Goal: Transaction & Acquisition: Purchase product/service

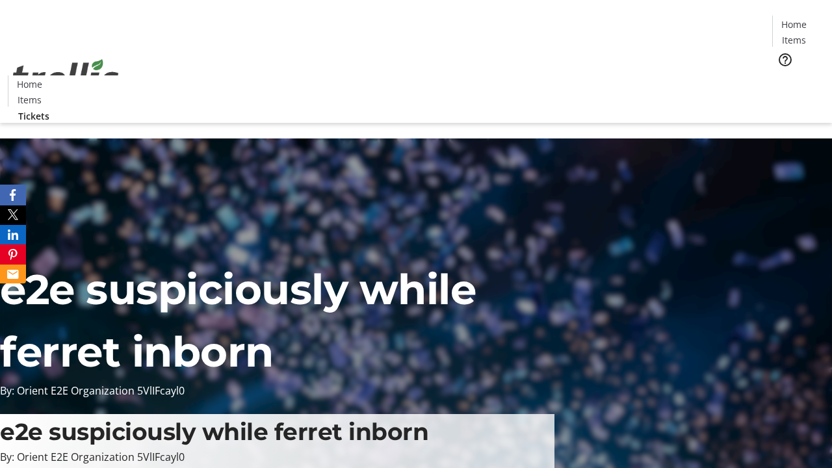
click at [783, 75] on span "Tickets" at bounding box center [798, 82] width 31 height 14
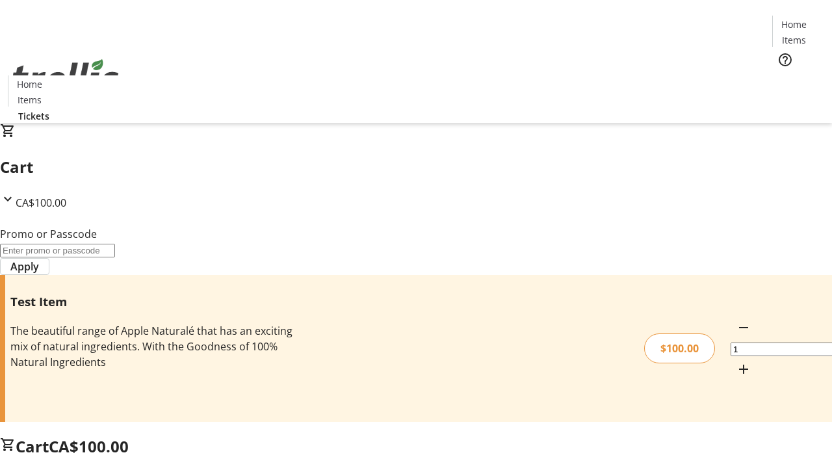
type input "FLAT"
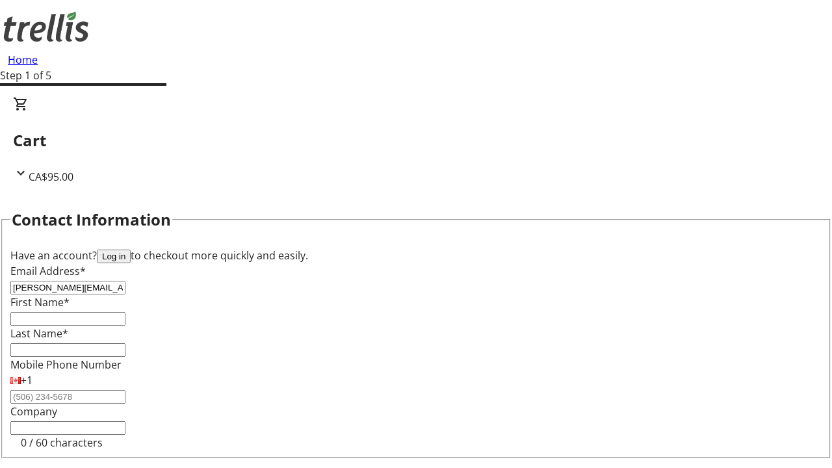
type input "[PERSON_NAME][EMAIL_ADDRESS][DOMAIN_NAME]"
type input "[PERSON_NAME]"
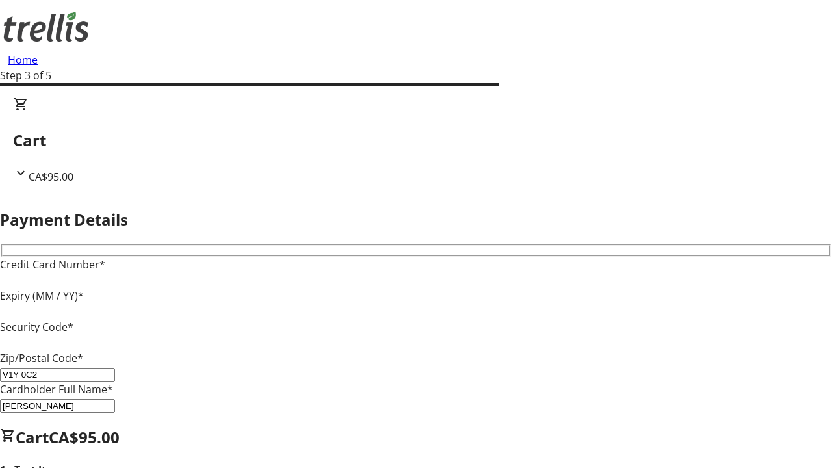
type input "V1Y 0C2"
